Goal: Obtain resource: Download file/media

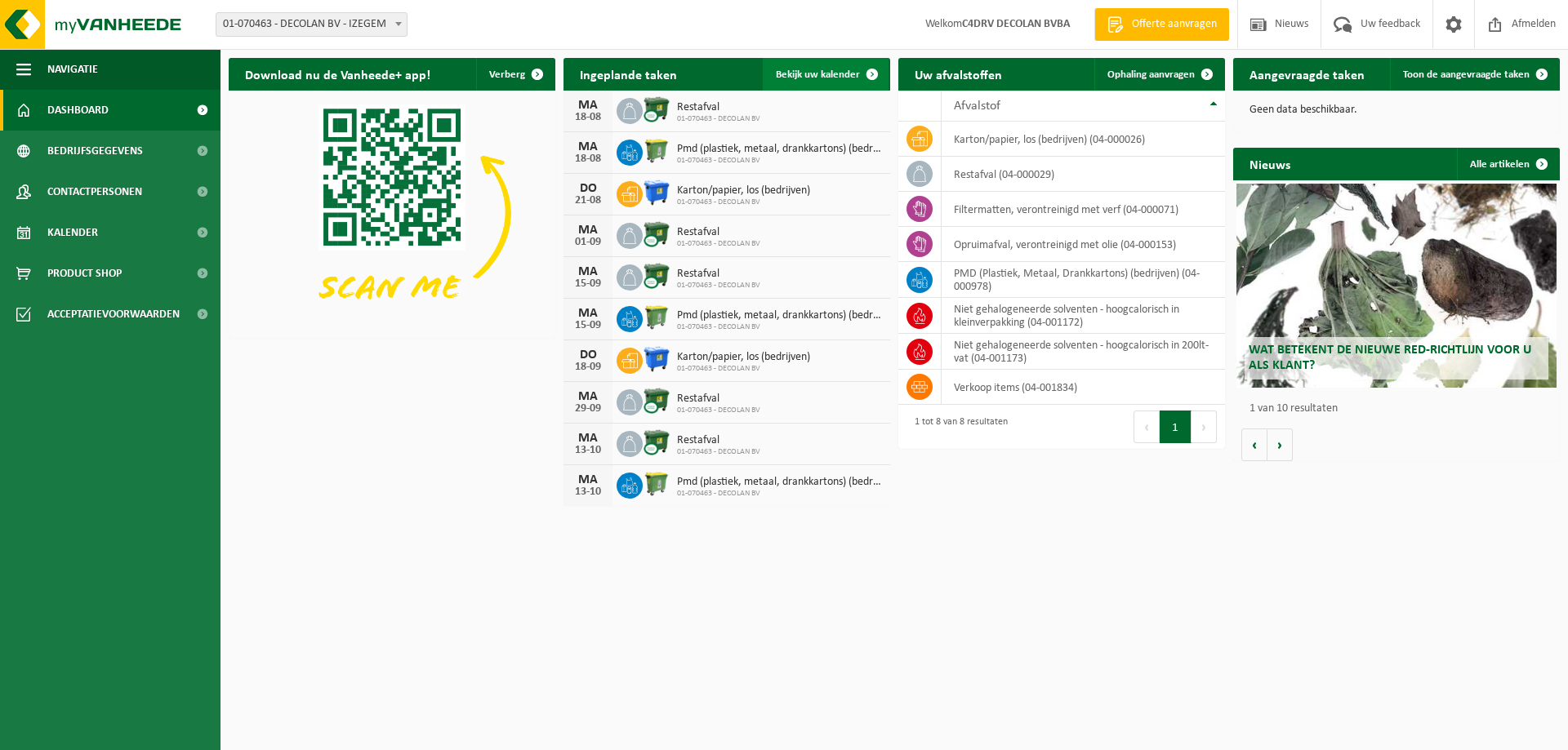
click at [814, 73] on span "Bekijk uw kalender" at bounding box center [818, 75] width 84 height 10
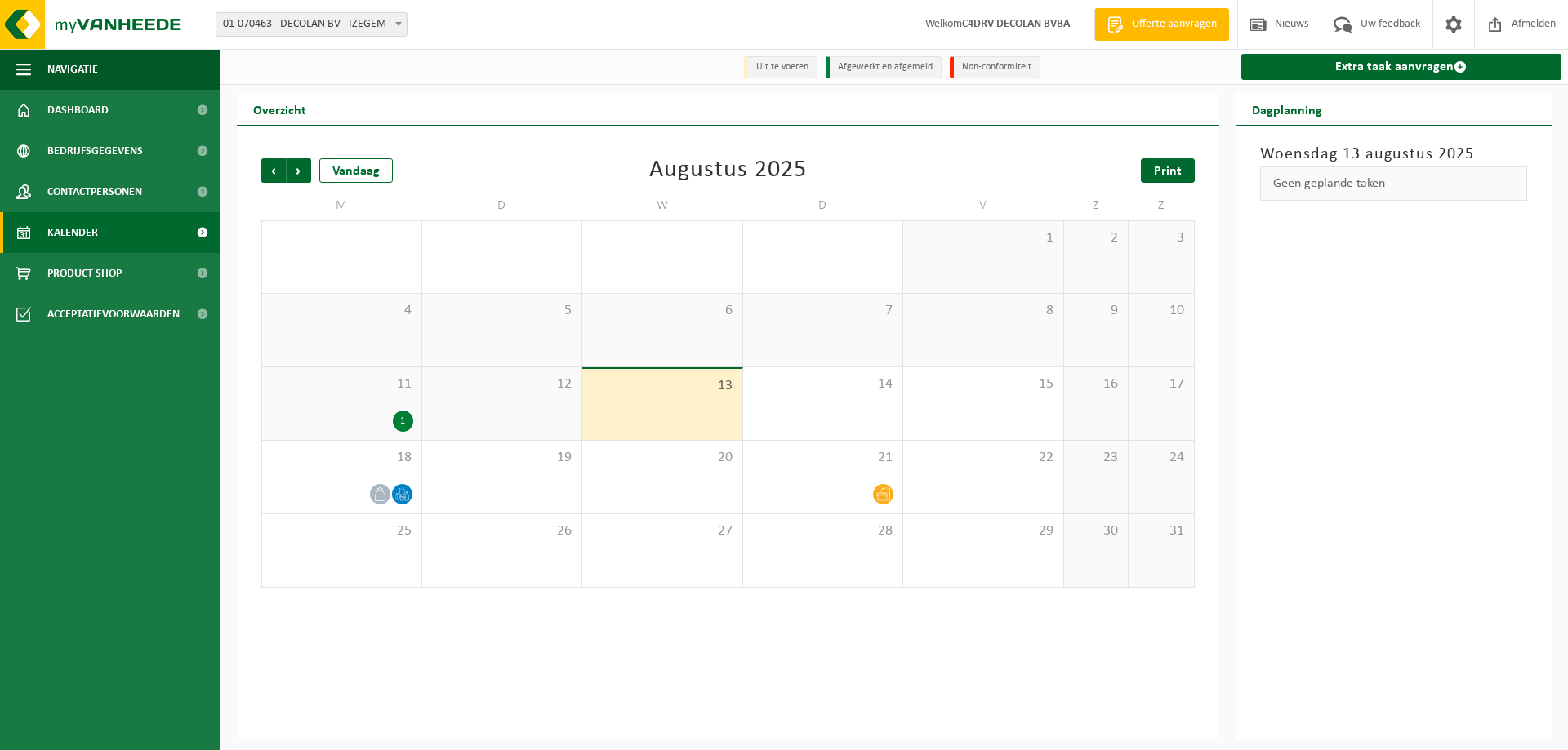
click at [1160, 172] on span "Print" at bounding box center [1167, 172] width 27 height 13
click at [299, 171] on span "Volgende" at bounding box center [299, 171] width 25 height 25
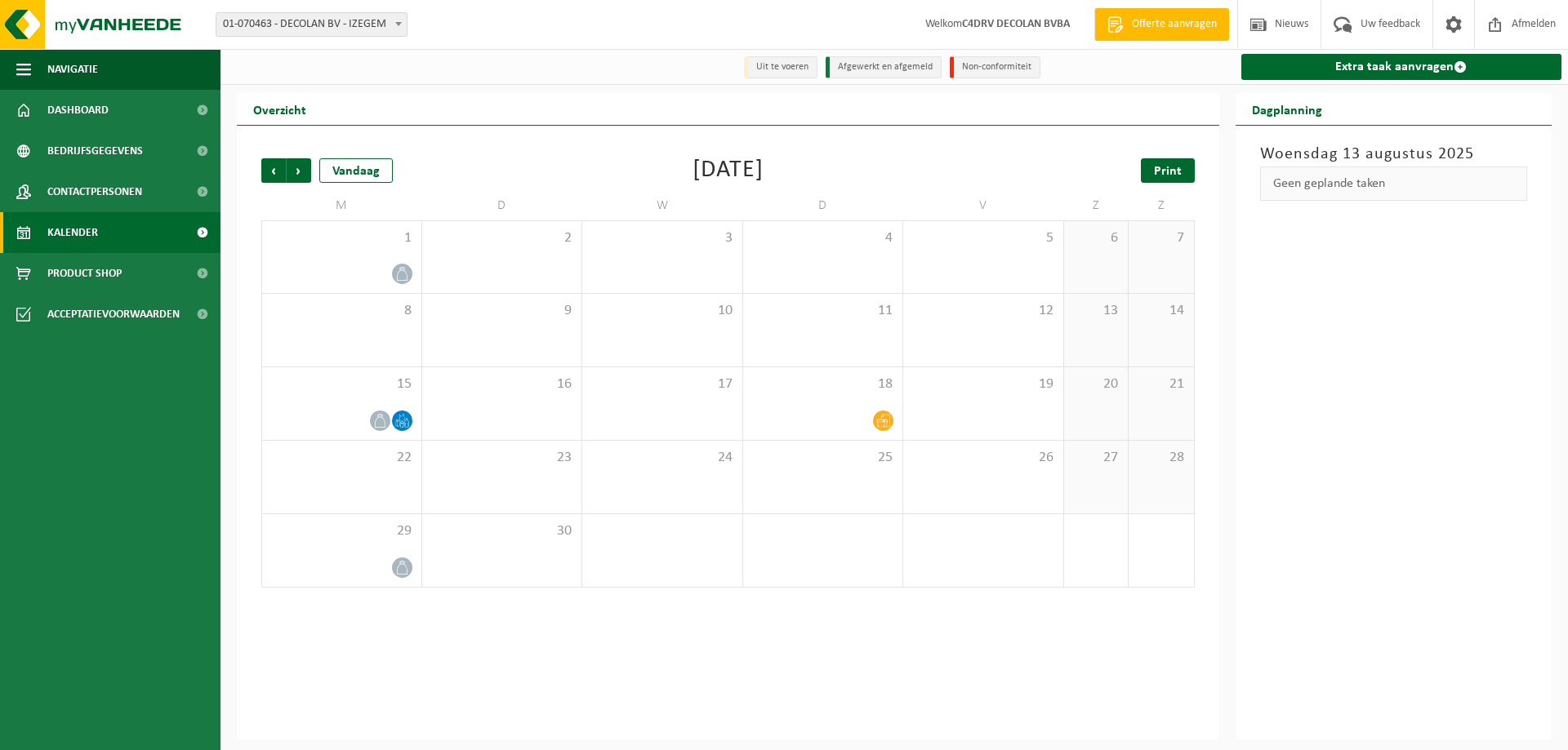
click at [1153, 166] on link "Print" at bounding box center [1168, 171] width 54 height 25
click at [297, 171] on span "Volgende" at bounding box center [299, 171] width 25 height 25
click at [1160, 173] on span "Print" at bounding box center [1167, 172] width 27 height 13
click at [298, 166] on span "Volgende" at bounding box center [299, 171] width 25 height 25
click at [269, 173] on span "Vorige" at bounding box center [274, 171] width 25 height 25
